Goal: Task Accomplishment & Management: Complete application form

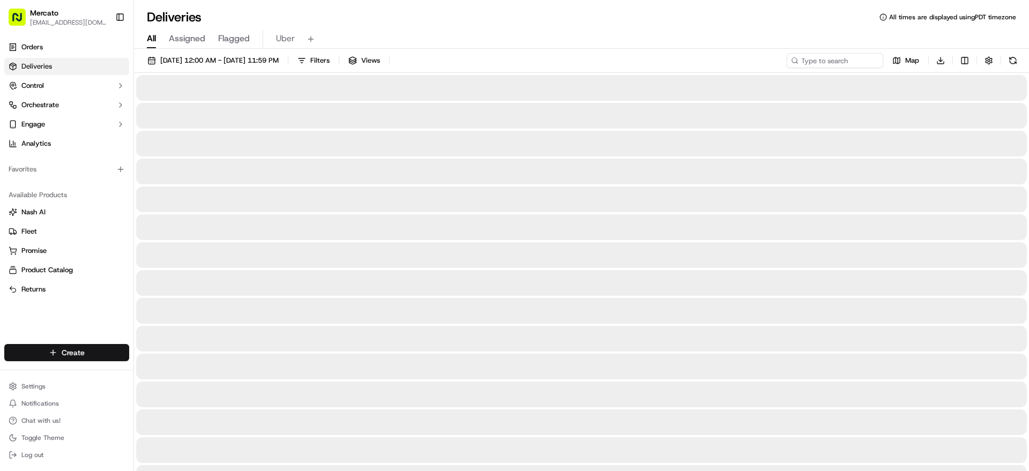
click at [94, 337] on html "Mercato [EMAIL_ADDRESS][DOMAIN_NAME] Toggle Sidebar Orders Deliveries Control O…" at bounding box center [514, 235] width 1029 height 471
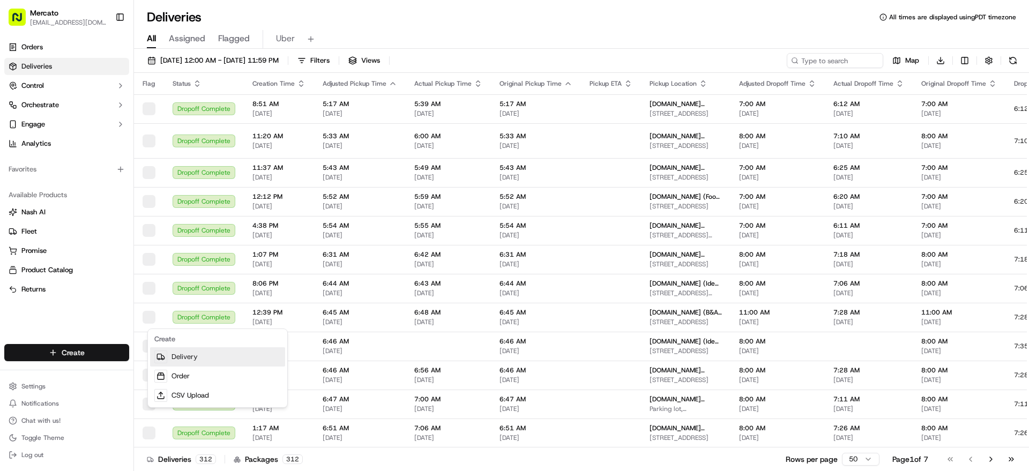
click at [183, 361] on link "Delivery" at bounding box center [217, 356] width 135 height 19
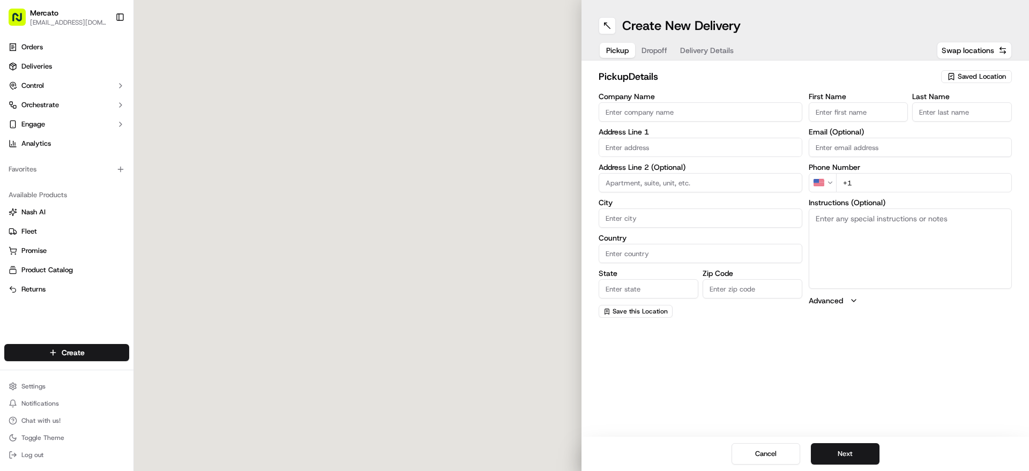
paste input "[DOMAIN_NAME] (Reading Terminal Market - Fulfillment Center)"
click at [626, 118] on input "Company Name" at bounding box center [701, 111] width 204 height 19
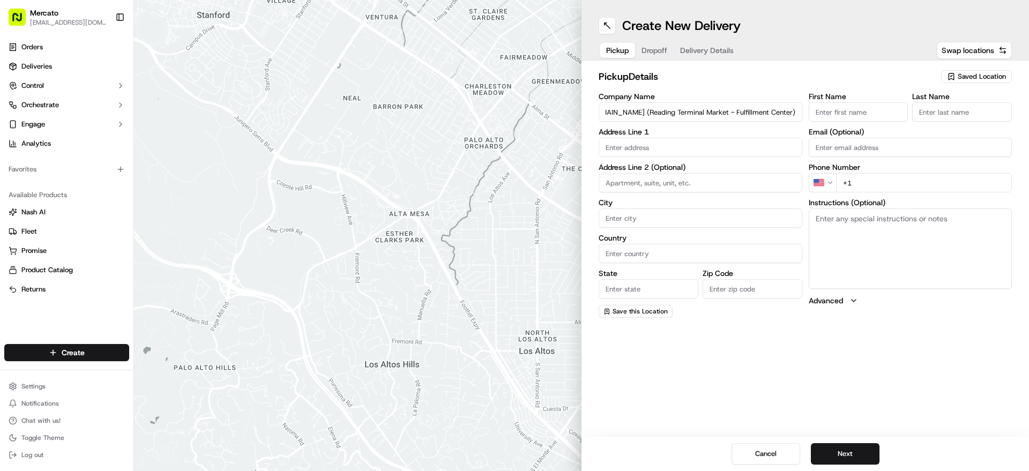
type input "[DOMAIN_NAME] (Reading Terminal Market - Fulfillment Center)"
click at [675, 176] on body "Mercato [EMAIL_ADDRESS][DOMAIN_NAME] Toggle Sidebar Orders Deliveries Control O…" at bounding box center [514, 235] width 1029 height 471
paste input "[STREET_ADDRESS]"
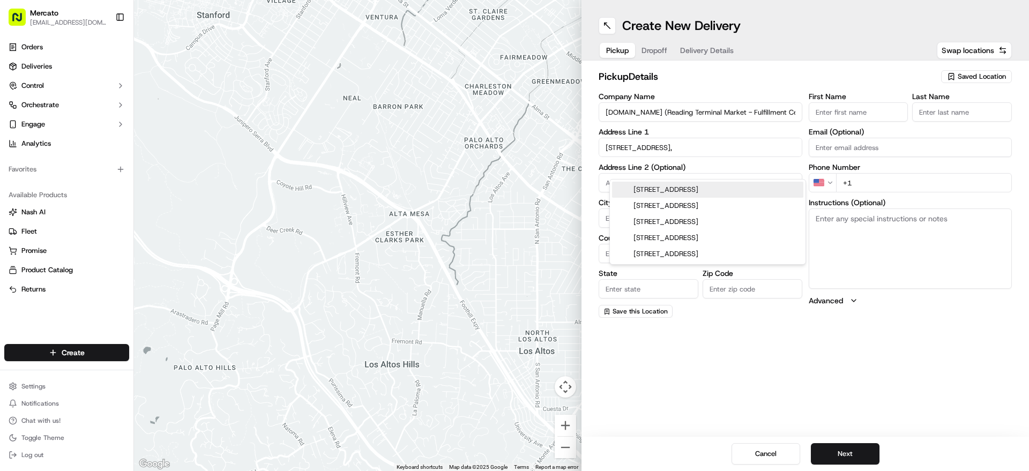
paste input "19107"
click at [699, 195] on div "[STREET_ADDRESS]" at bounding box center [707, 190] width 191 height 16
type input "[STREET_ADDRESS]"
type input "[GEOGRAPHIC_DATA]"
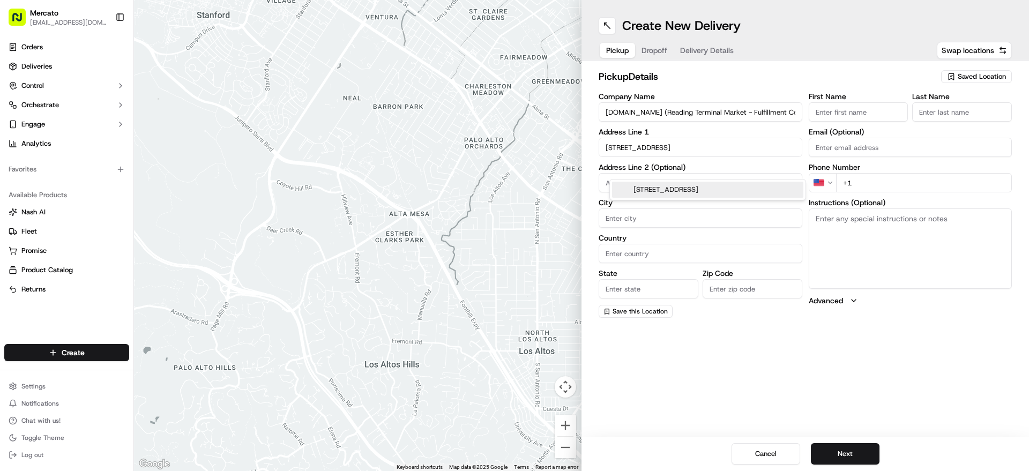
type input "PA"
type input "19107"
type input "[STREET_ADDRESS]"
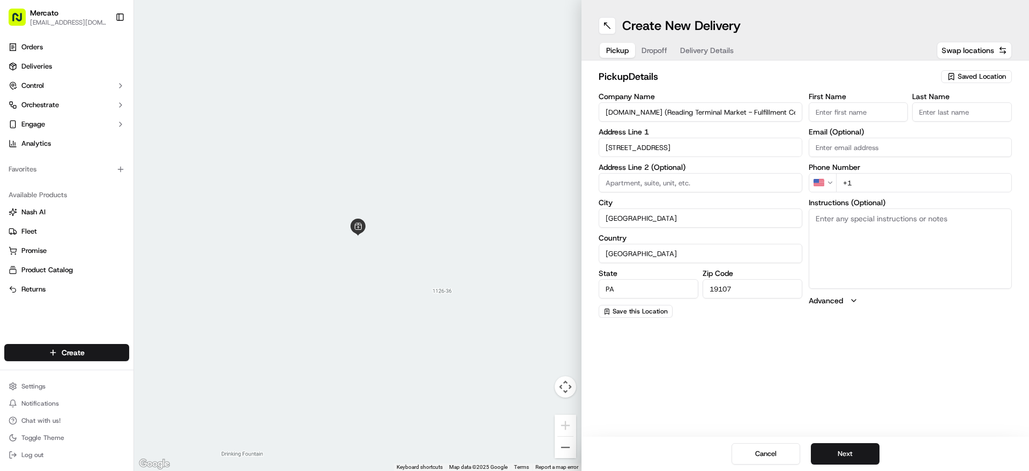
click at [877, 289] on textarea "Instructions (Optional)" at bounding box center [911, 248] width 204 height 80
paste textarea "Please go inside [GEOGRAPHIC_DATA], on the [GEOGRAPHIC_DATA] side, visit the [G…"
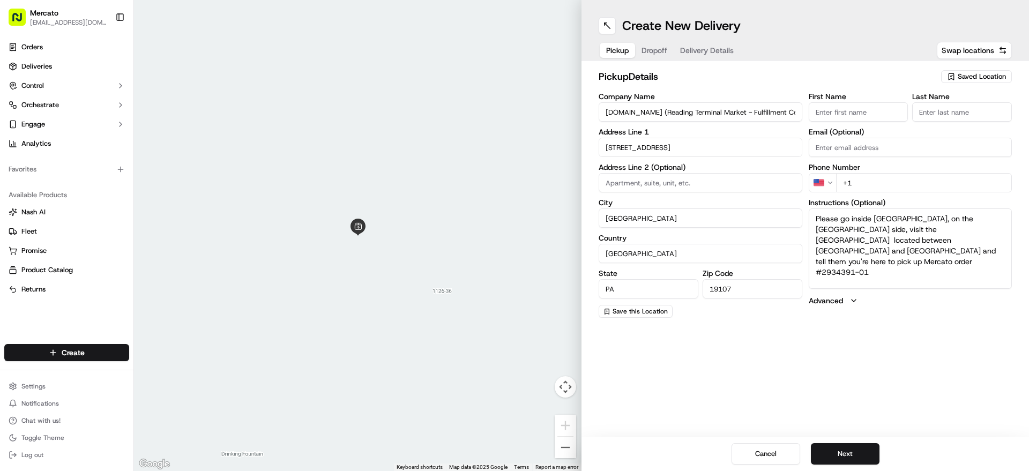
type textarea "Please go inside [GEOGRAPHIC_DATA], on the [GEOGRAPHIC_DATA] side, visit the [G…"
drag, startPoint x: 898, startPoint y: 199, endPoint x: 878, endPoint y: 353, distance: 154.5
click at [898, 192] on input "+1" at bounding box center [924, 182] width 176 height 19
paste input "1 855 966 2725"
type input "+1 1 855 966 2725"
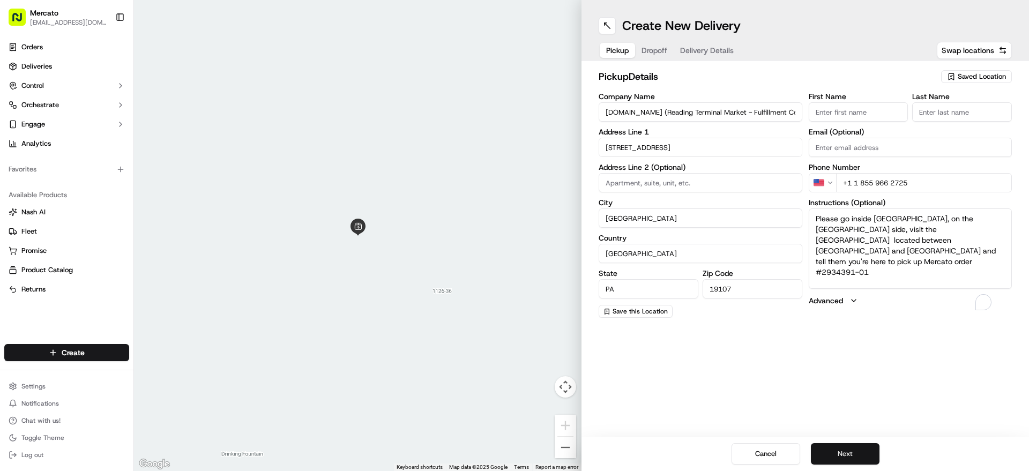
click at [858, 451] on button "Next" at bounding box center [845, 453] width 69 height 21
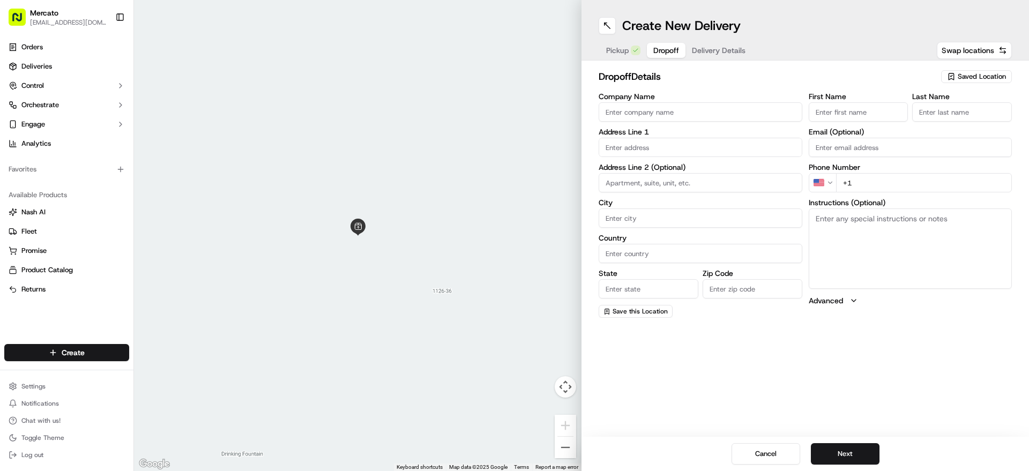
click at [639, 157] on input "text" at bounding box center [701, 147] width 204 height 19
paste input "[STREET_ADDRESS]"
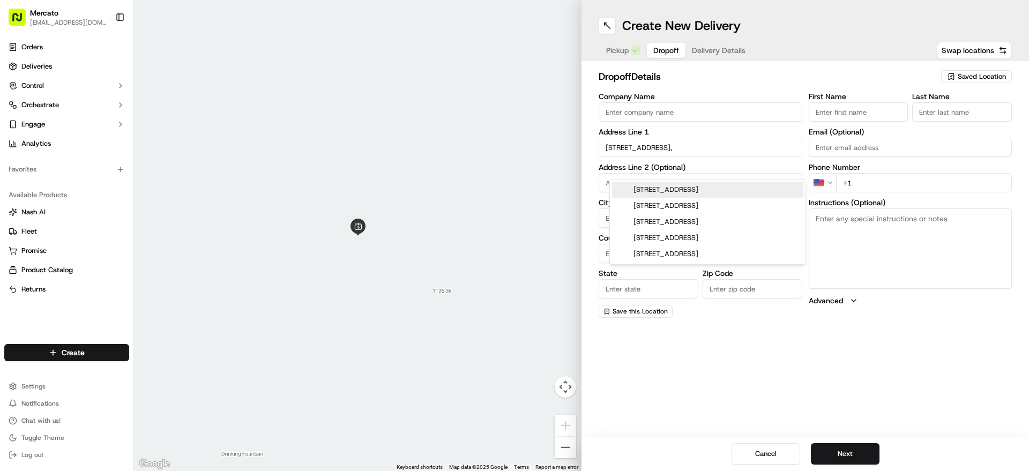
paste input "19107"
click at [700, 192] on div "[STREET_ADDRESS]" at bounding box center [707, 190] width 191 height 16
type input "The Franklin Residences, [GEOGRAPHIC_DATA], [STREET_ADDRESS]"
type input "[GEOGRAPHIC_DATA]"
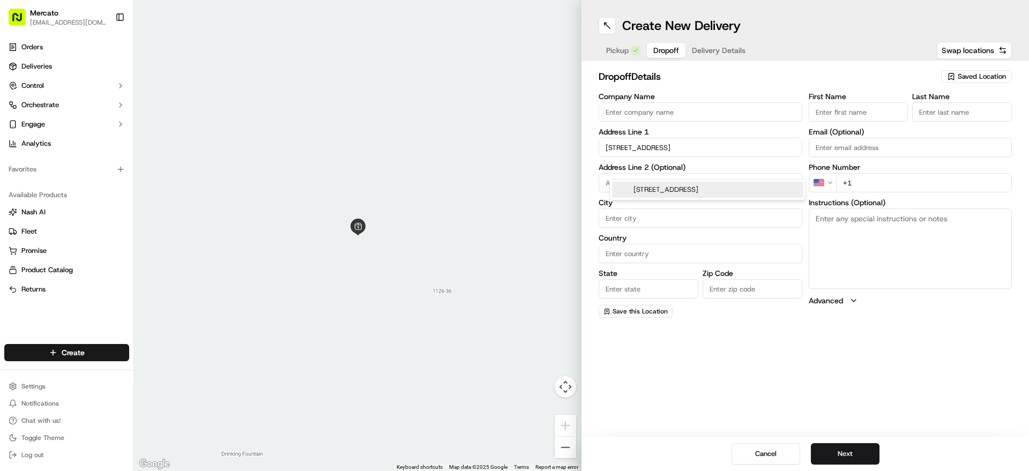
type input "PA"
type input "19107"
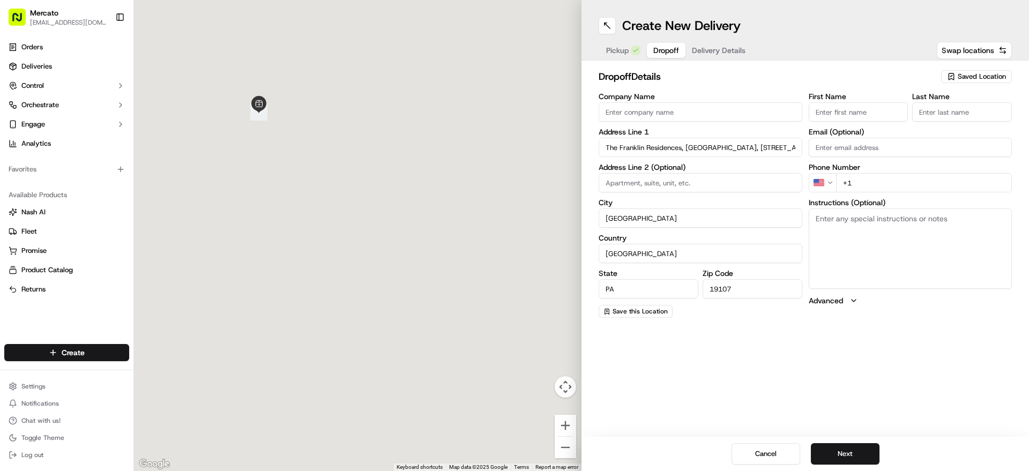
type input "[STREET_ADDRESS]"
paste input "#PH129, Franklin Residences"
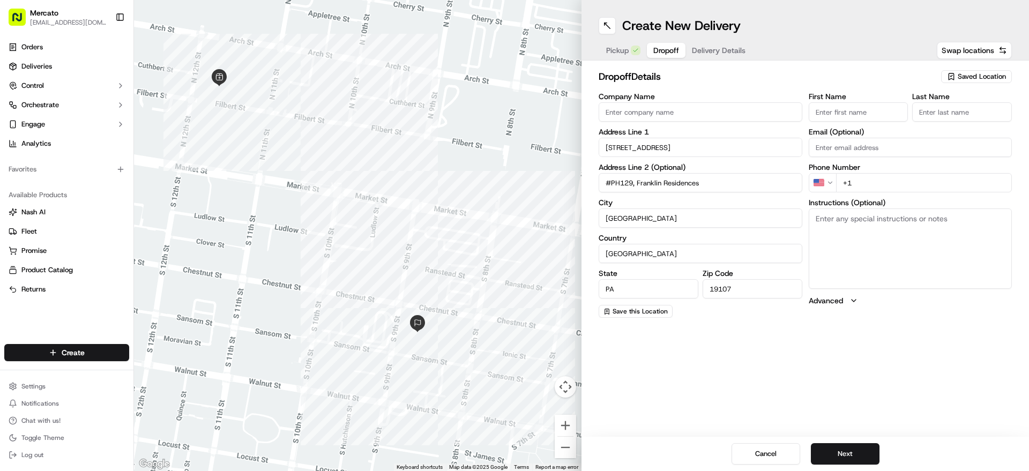
type input "#PH129, Franklin Residences"
click at [885, 122] on input "First Name" at bounding box center [859, 111] width 100 height 19
paste input "[PERSON_NAME]"
type input "[PERSON_NAME]"
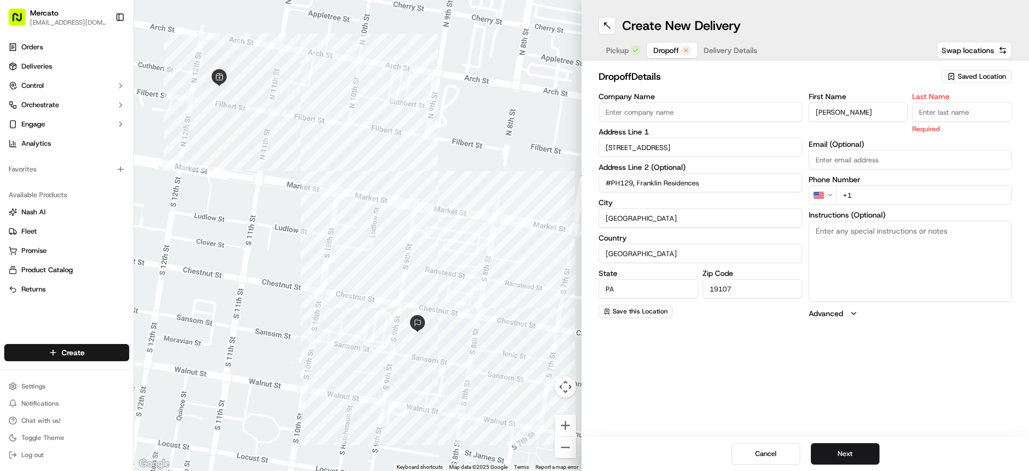
click at [958, 122] on input "Last Name" at bounding box center [962, 111] width 100 height 19
paste input "Bloom"
type input "Bloom"
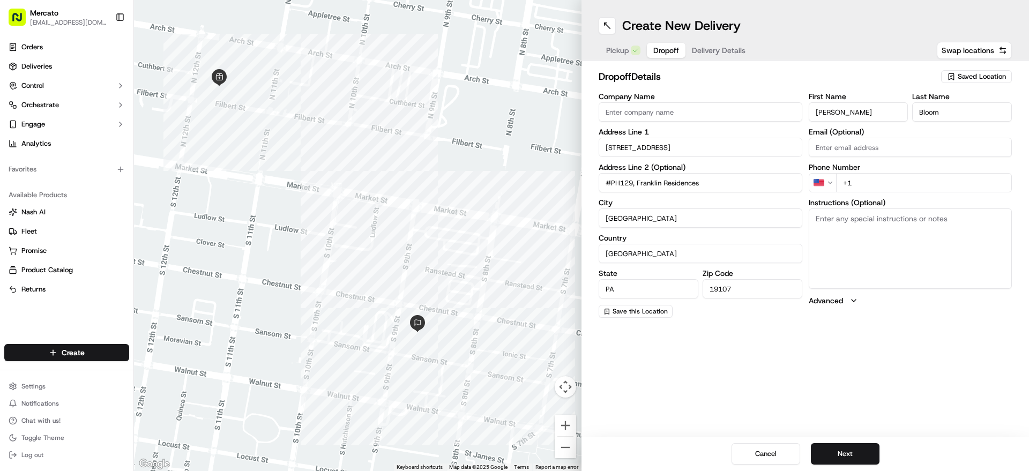
paste textarea "Mention you are here with Mercato. [PERSON_NAME] is located at/in #PH129, [GEOG…"
click at [844, 260] on textarea "Instructions (Optional)" at bounding box center [911, 248] width 204 height 80
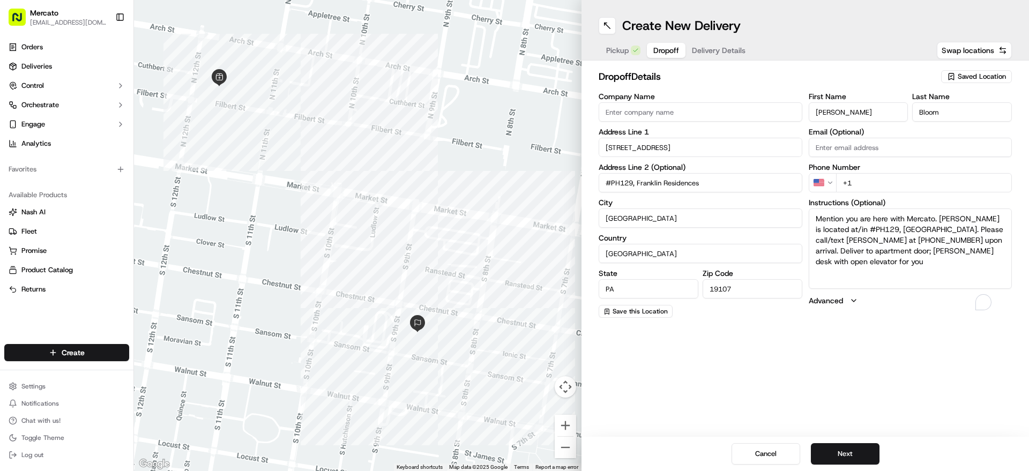
type textarea "Mention you are here with Mercato. [PERSON_NAME] is located at/in #PH129, [GEOG…"
click at [910, 192] on input "+1" at bounding box center [924, 182] width 176 height 19
paste input "1 610 745 4358"
type input "+1 1 610 745 4358"
click at [836, 394] on div "Create New Delivery Pickup Dropoff Delivery Details Swap locations dropoff Deta…" at bounding box center [804, 235] width 447 height 471
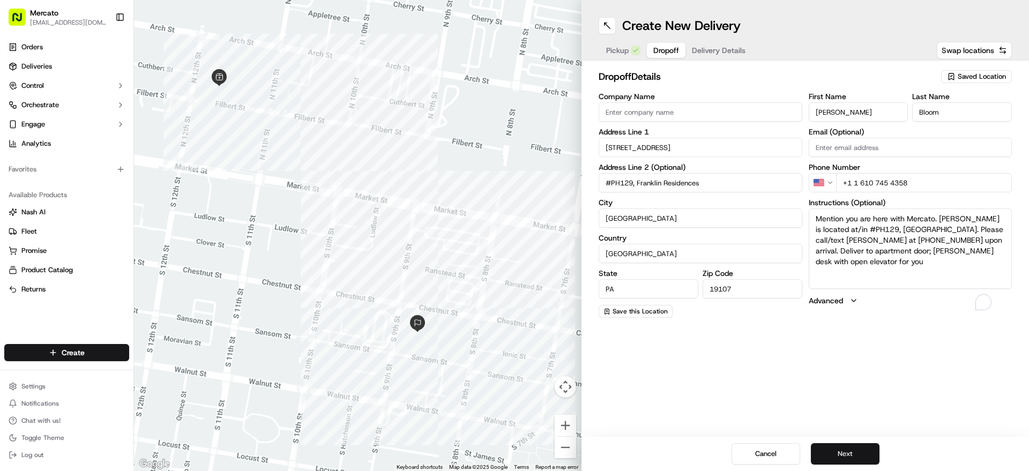
click at [844, 444] on button "Next" at bounding box center [845, 453] width 69 height 21
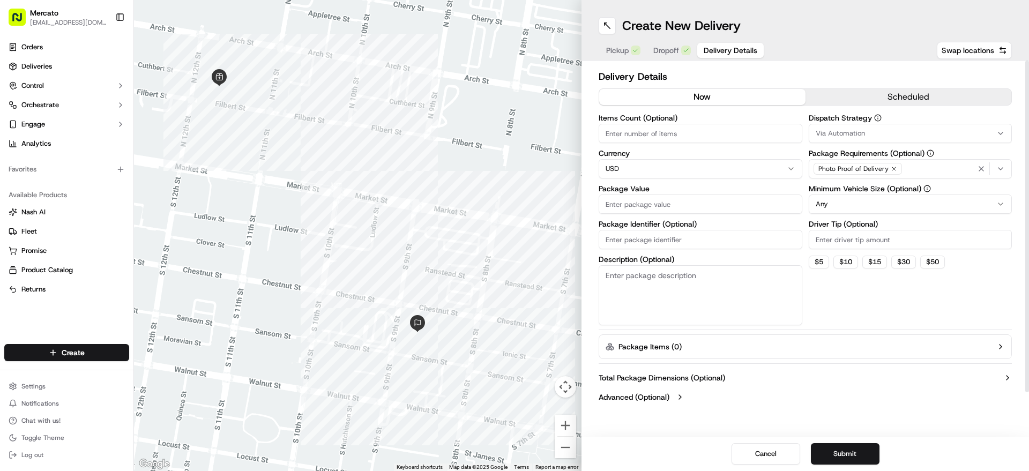
click at [681, 249] on input "Package Identifier (Optional)" at bounding box center [701, 239] width 204 height 19
paste input "Order #2934391"
type input "Order #2934391"
click at [692, 214] on input "Package Value" at bounding box center [701, 204] width 204 height 19
paste input "92.41"
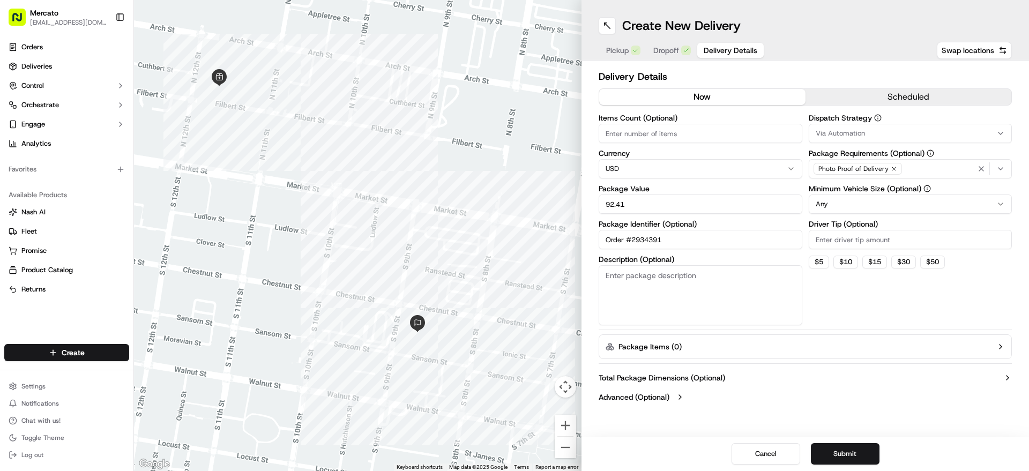
type input "92.41"
paste input "7.38"
click at [914, 249] on input "7.38" at bounding box center [911, 239] width 204 height 19
type input "7.38"
click at [872, 325] on div "Dispatch Strategy Via Automation Package Requirements (Optional) Photo Proof of…" at bounding box center [911, 219] width 204 height 211
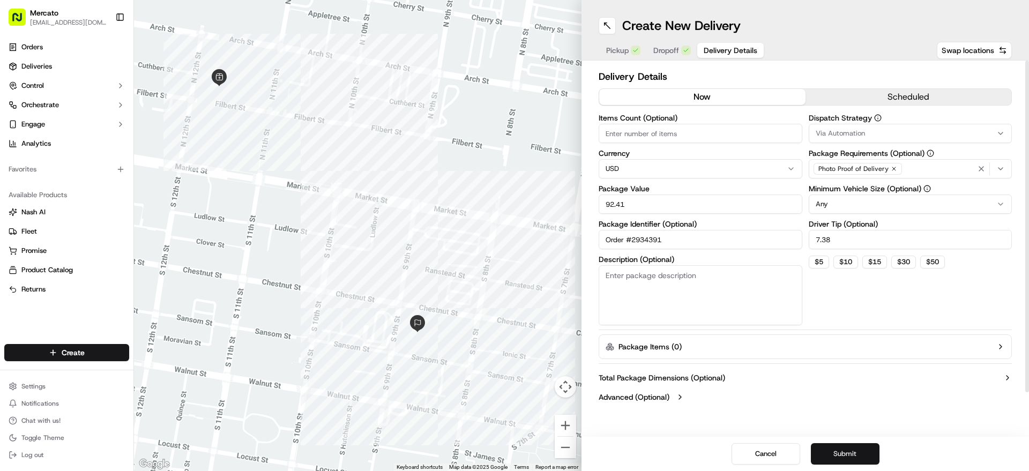
click at [875, 454] on button "Submit" at bounding box center [845, 453] width 69 height 21
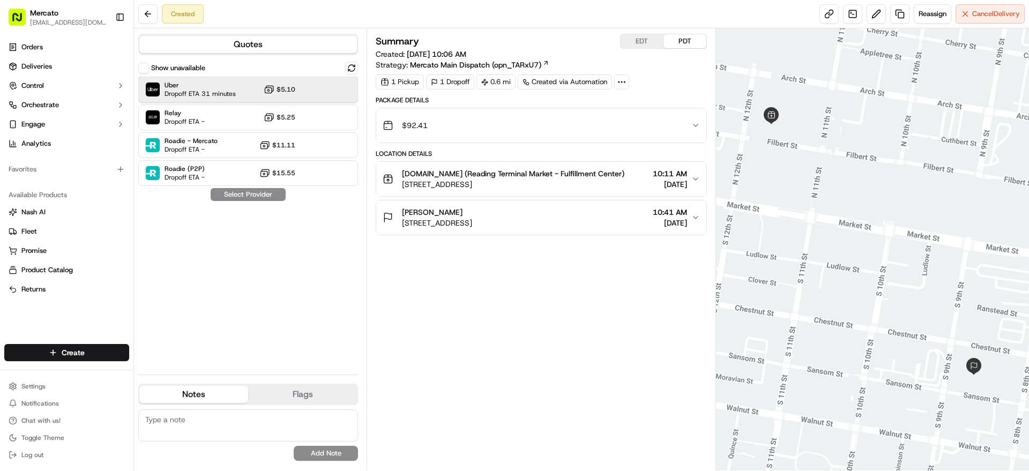
click at [317, 98] on div "Uber Dropoff ETA 31 minutes $5.10" at bounding box center [248, 90] width 220 height 26
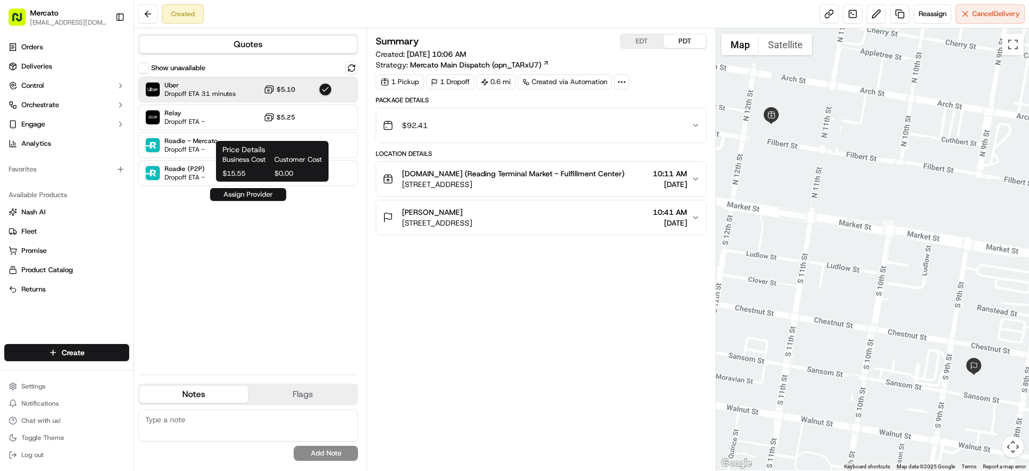
click at [276, 201] on button "Assign Provider" at bounding box center [248, 194] width 76 height 13
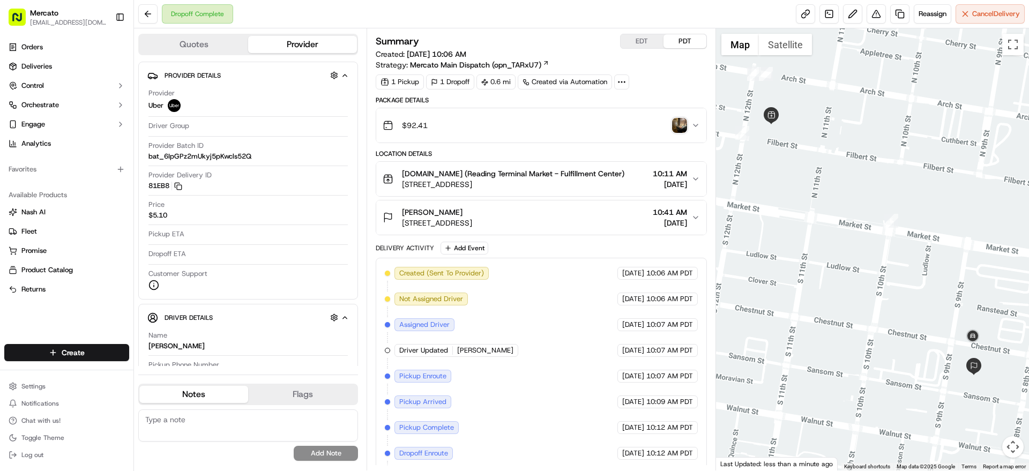
click at [685, 133] on img "button" at bounding box center [679, 125] width 15 height 15
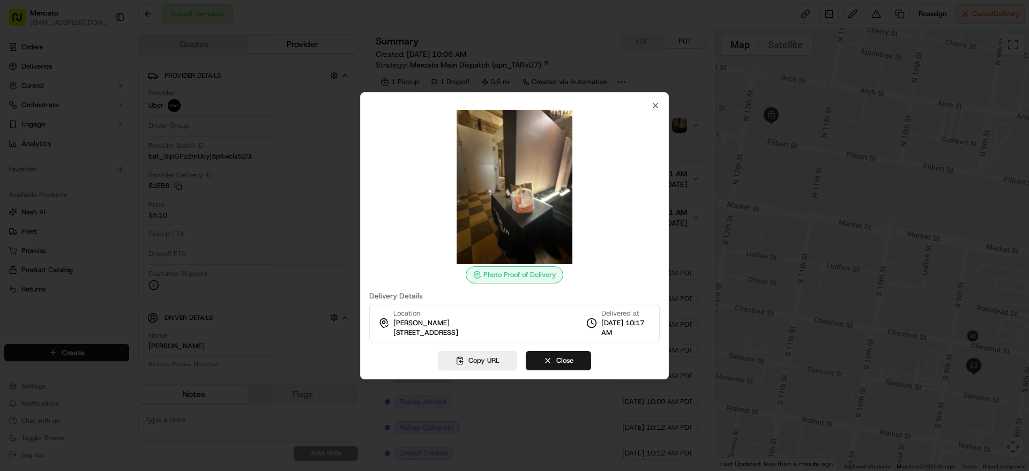
click at [643, 101] on div "Photo Proof of Delivery Delivery Details Location [PERSON_NAME] [STREET_ADDRESS…" at bounding box center [514, 221] width 290 height 241
click at [652, 101] on icon "button" at bounding box center [655, 105] width 9 height 9
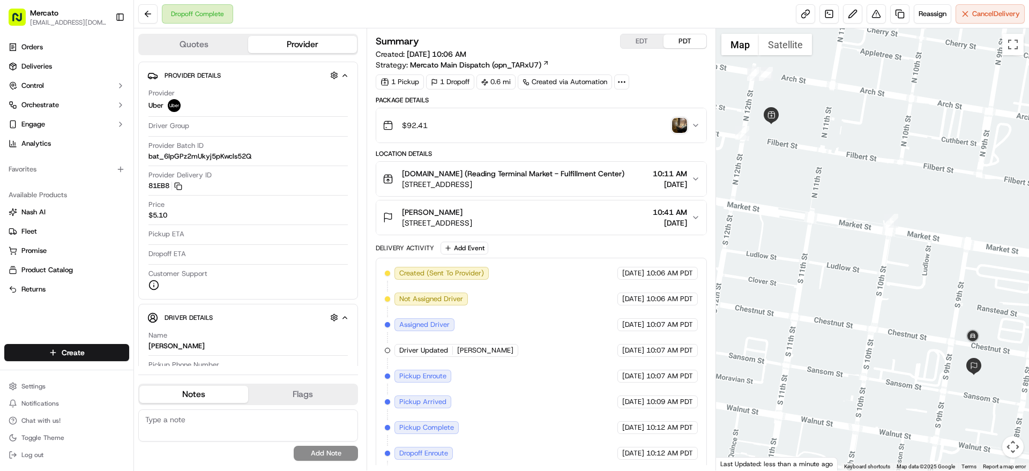
click at [472, 218] on div "[PERSON_NAME]" at bounding box center [437, 212] width 70 height 11
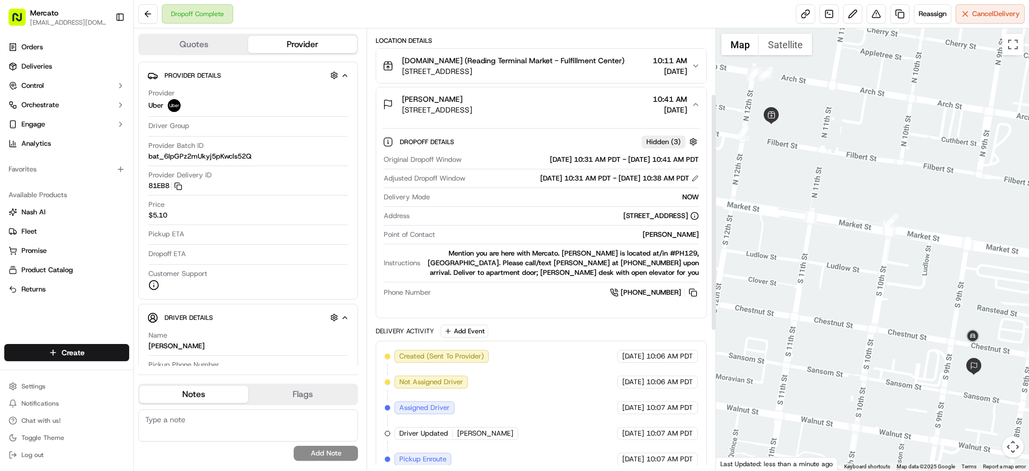
scroll to position [134, 0]
